Goal: Information Seeking & Learning: Learn about a topic

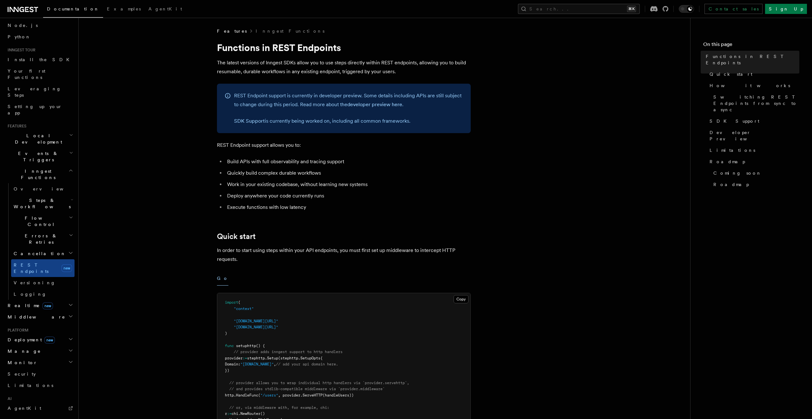
scroll to position [39, 0]
click at [47, 299] on h2 "Realtime new" at bounding box center [39, 304] width 69 height 11
click at [43, 339] on h2 "Middleware" at bounding box center [39, 344] width 69 height 11
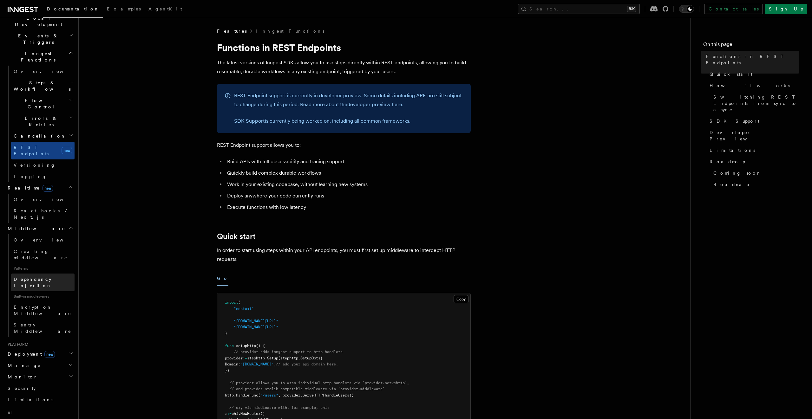
scroll to position [156, 0]
click at [44, 304] on span "Encryption Middleware" at bounding box center [43, 309] width 58 height 11
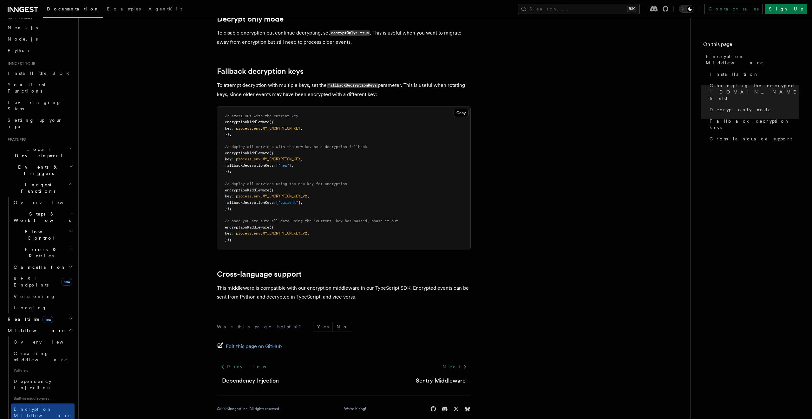
scroll to position [36, 0]
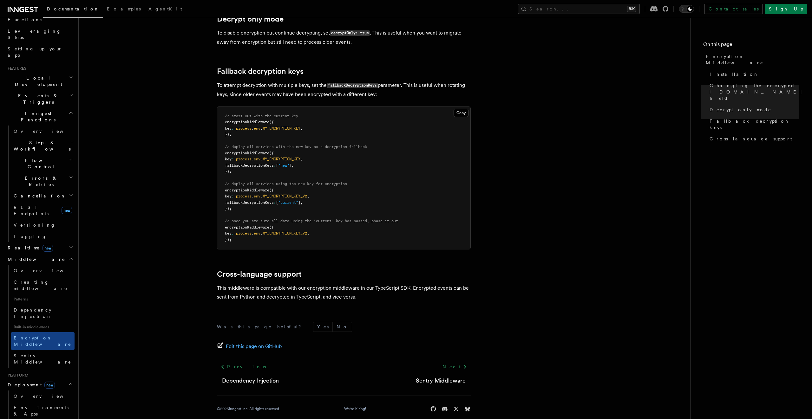
scroll to position [98, 0]
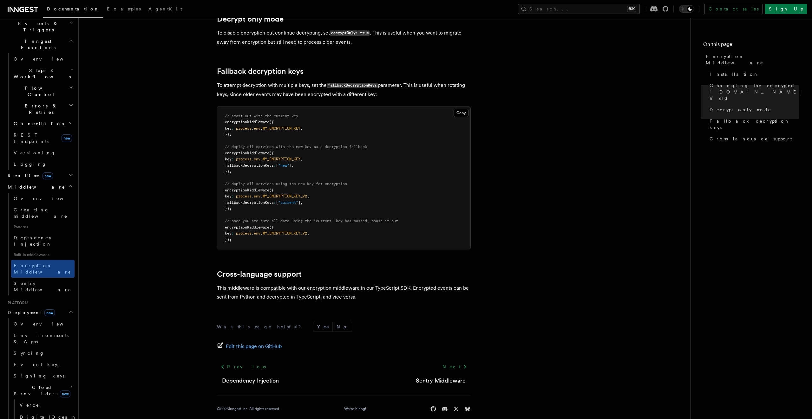
scroll to position [169, 0]
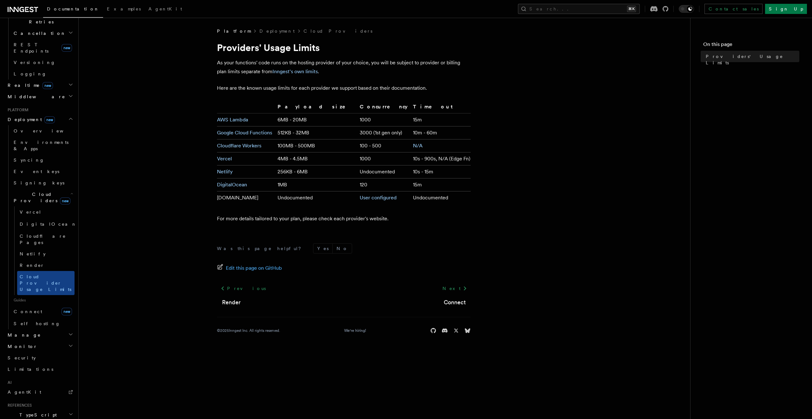
scroll to position [280, 0]
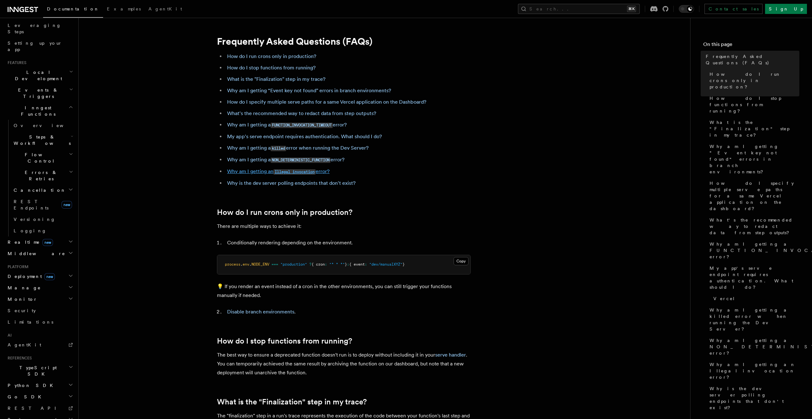
scroll to position [2, 0]
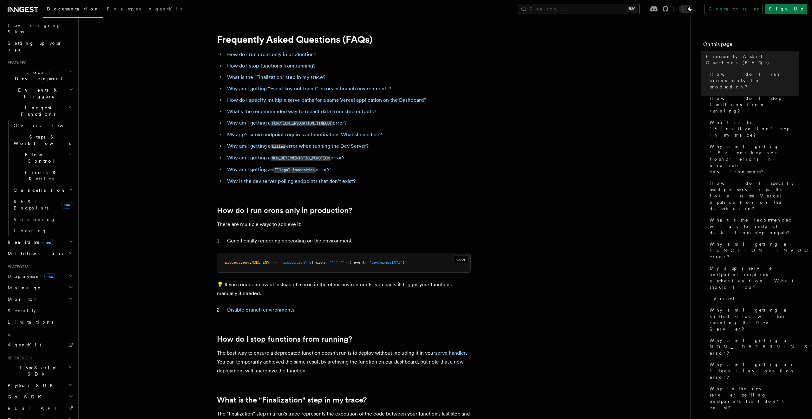
click at [264, 242] on li "Conditionally rendering depending on the environment." at bounding box center [347, 241] width 245 height 9
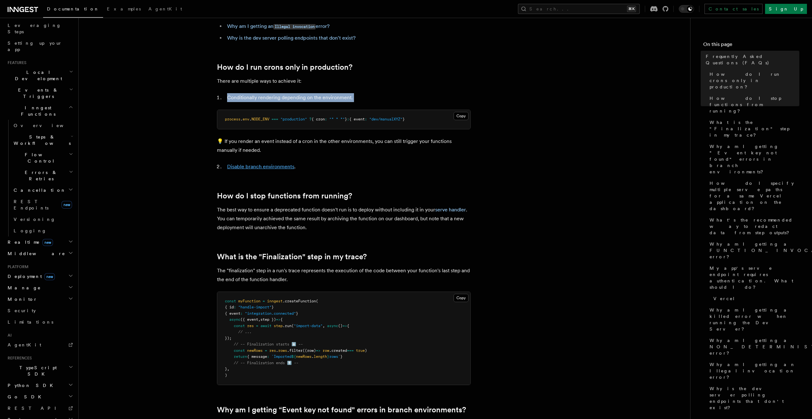
scroll to position [0, 0]
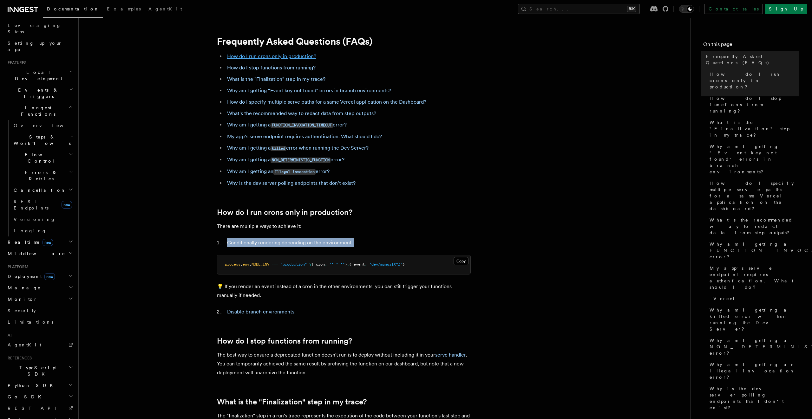
click at [272, 55] on link "How do I run crons only in production?" at bounding box center [271, 56] width 89 height 6
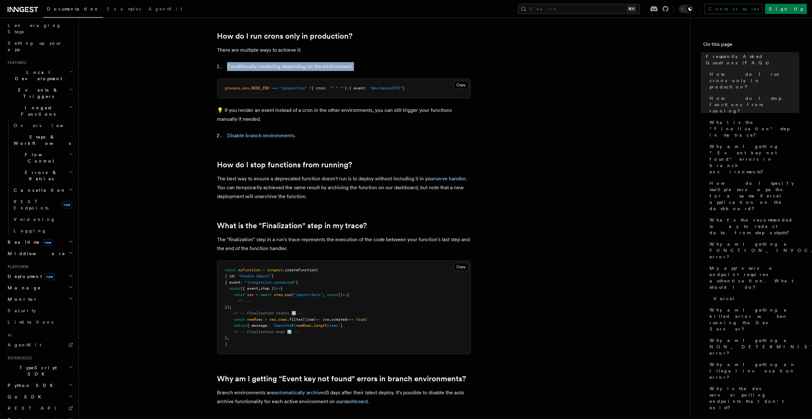
scroll to position [178, 0]
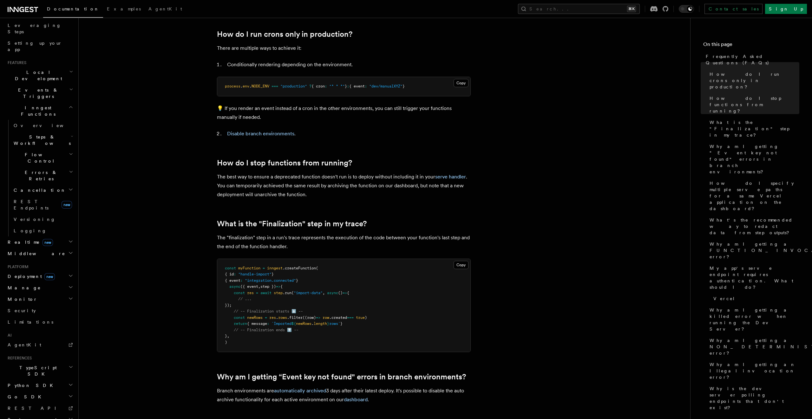
click at [284, 91] on pre "process . env . NODE_ENV === "production" ? { cron : "* * *" } : { event : "dev…" at bounding box center [343, 86] width 253 height 19
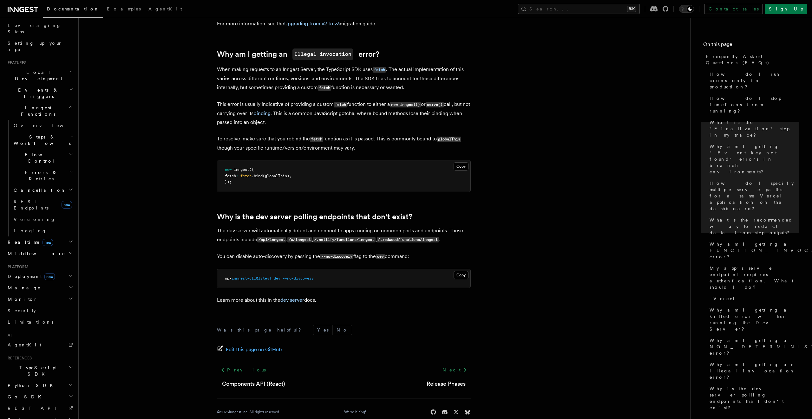
scroll to position [1058, 0]
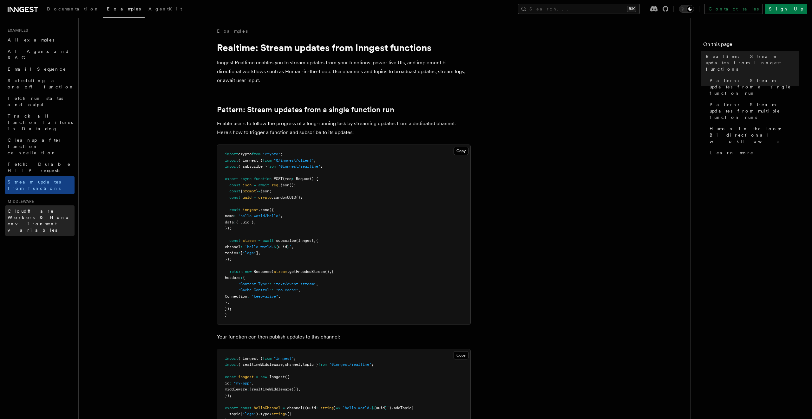
click at [33, 209] on span "Cloudflare Workers & Hono environment variables" at bounding box center [39, 221] width 62 height 24
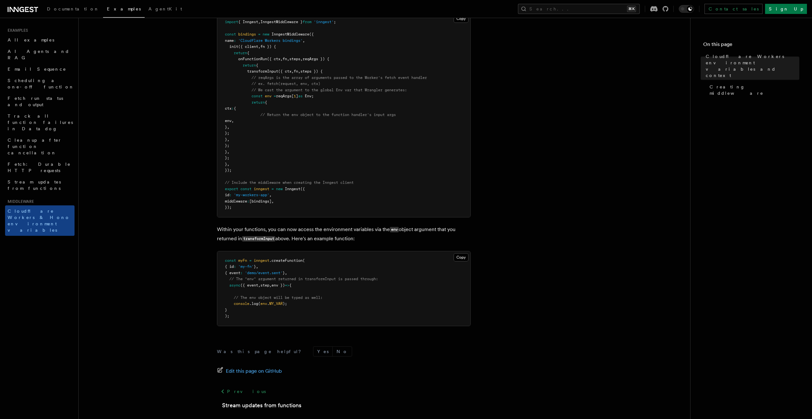
scroll to position [231, 0]
